Goal: Information Seeking & Learning: Check status

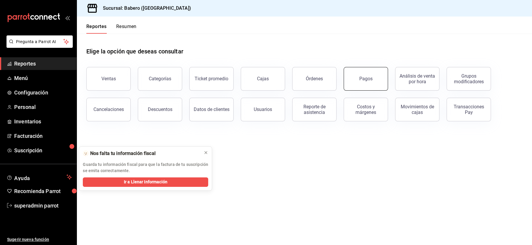
click at [362, 79] on div "Pagos" at bounding box center [365, 79] width 13 height 6
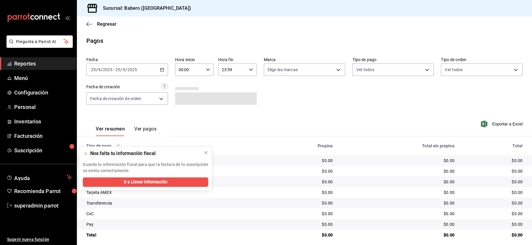
click at [207, 152] on icon at bounding box center [205, 152] width 5 height 5
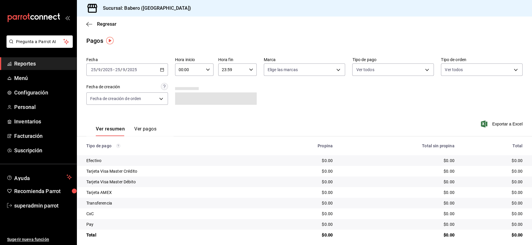
click at [152, 130] on button "Ver pagos" at bounding box center [145, 131] width 22 height 10
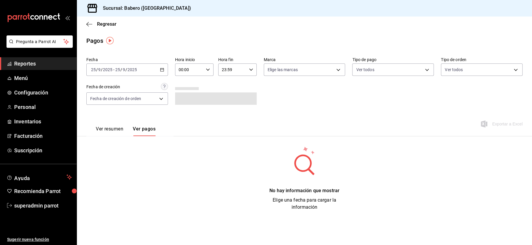
click at [128, 70] on input "2025" at bounding box center [132, 69] width 10 height 5
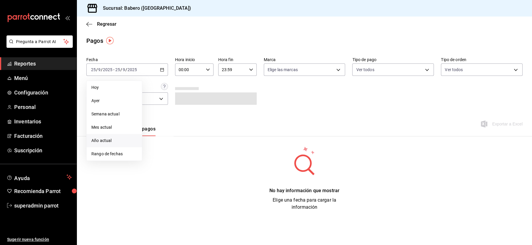
click at [103, 144] on li "Año actual" at bounding box center [114, 140] width 55 height 13
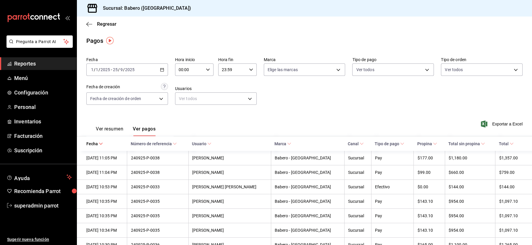
click at [107, 71] on input "2025" at bounding box center [105, 69] width 10 height 5
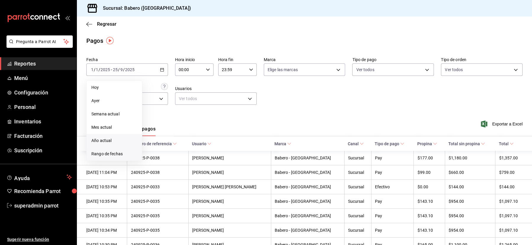
click at [104, 156] on span "Rango de fechas" at bounding box center [114, 154] width 46 height 6
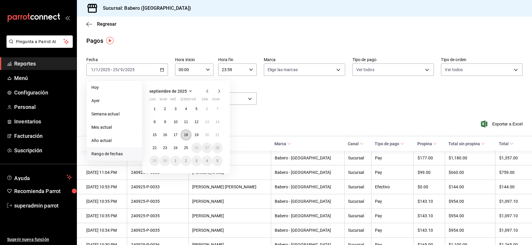
click at [187, 135] on abbr "18" at bounding box center [186, 135] width 4 height 4
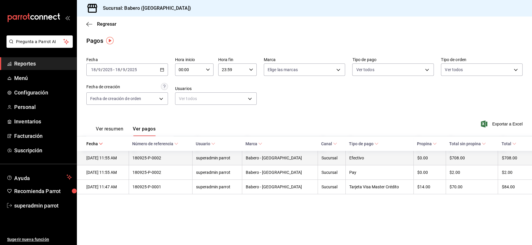
click at [354, 157] on div "Efectivo" at bounding box center [379, 158] width 61 height 5
